Goal: Task Accomplishment & Management: Use online tool/utility

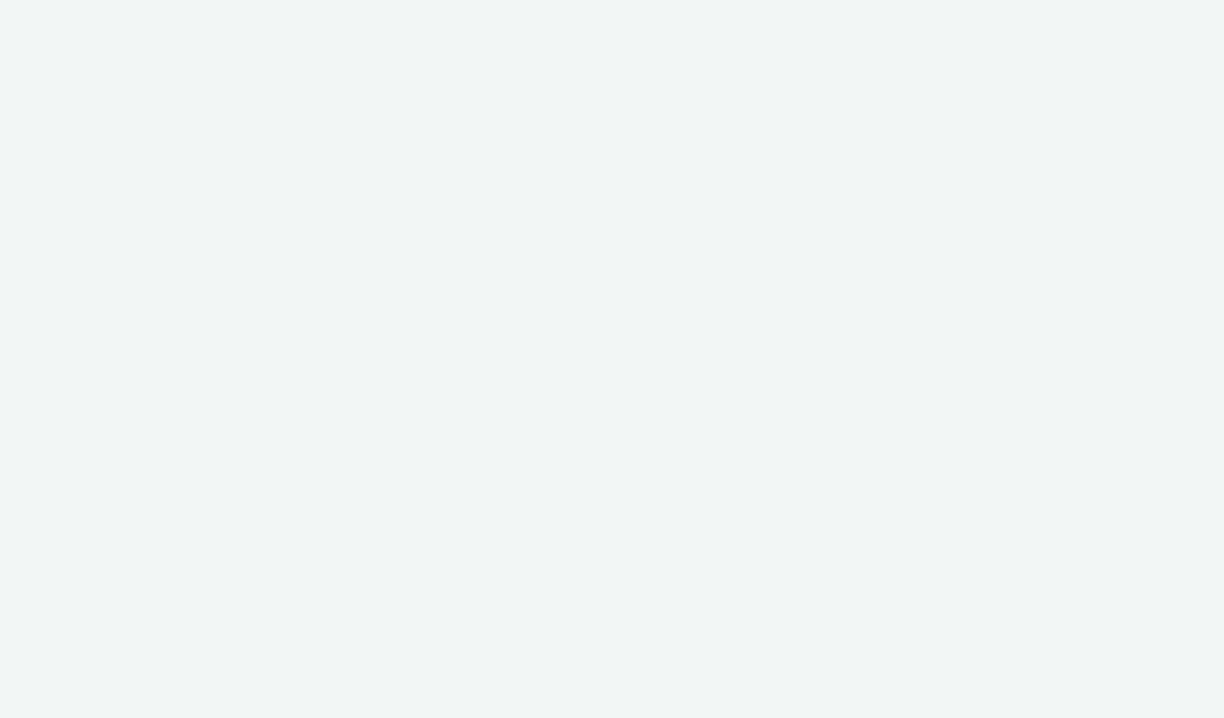
select select "ac009755-aa48-4799-8050-7a339a378eb8"
select select "79162ed7-0017-4339-93b0-3399b708648f"
select select "d57a0b46-ef33-4938-977b-e6d07593e41f"
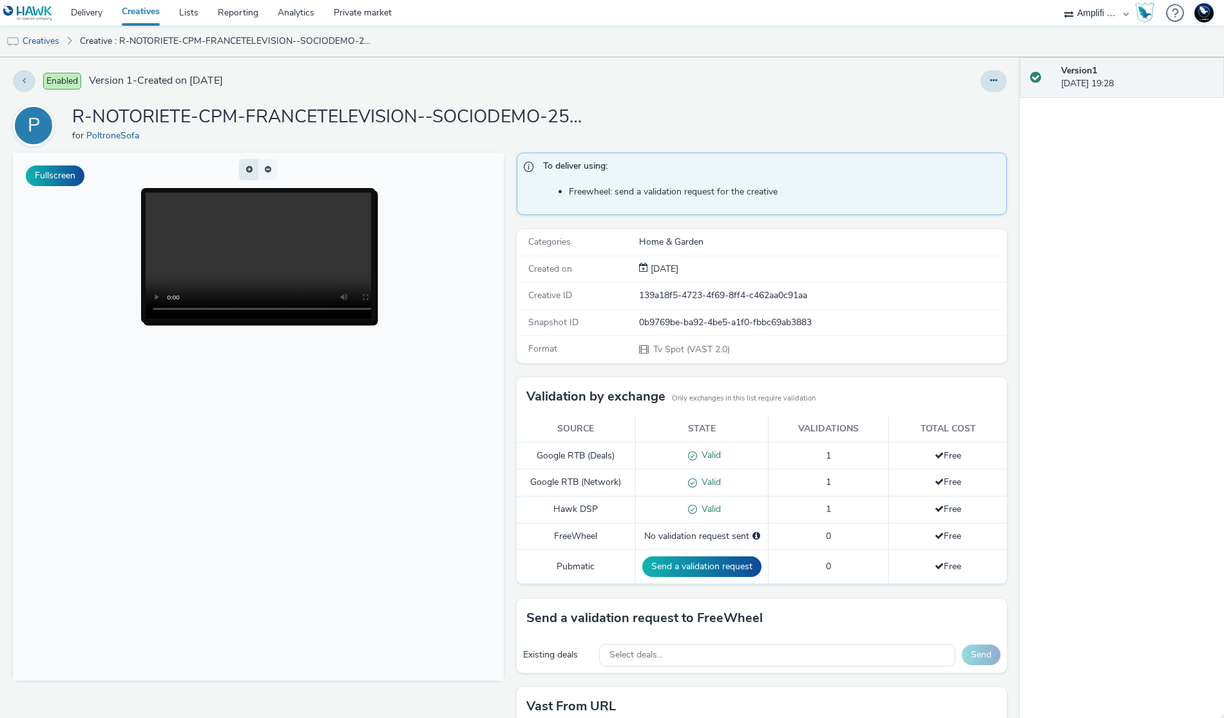
click at [242, 174] on button "button" at bounding box center [248, 169] width 19 height 21
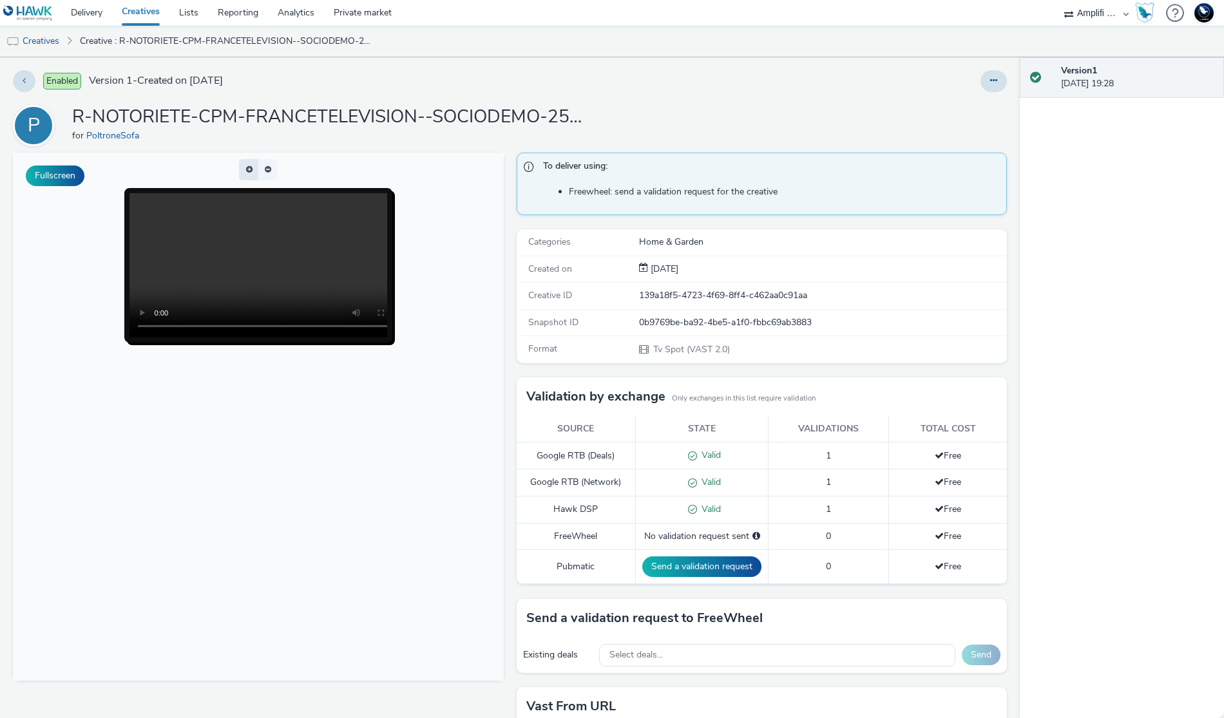
click at [243, 175] on span "button" at bounding box center [243, 175] width 0 height 0
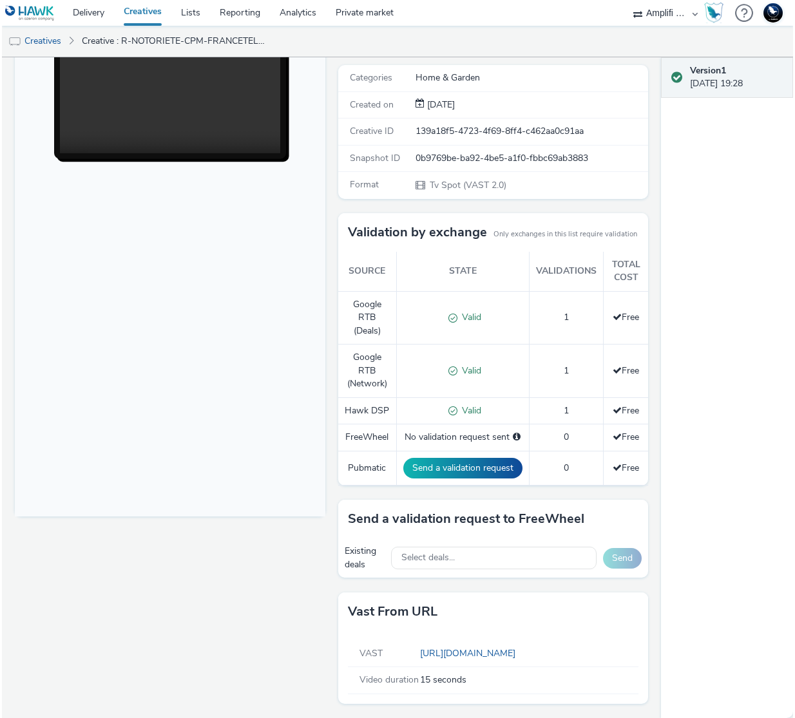
scroll to position [164, 0]
